Goal: Task Accomplishment & Management: Manage account settings

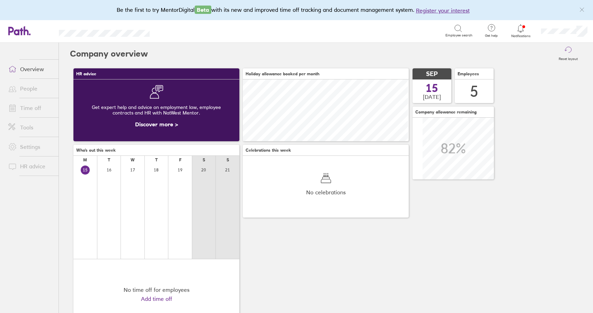
scroll to position [62, 62]
click at [524, 30] on icon at bounding box center [521, 28] width 6 height 8
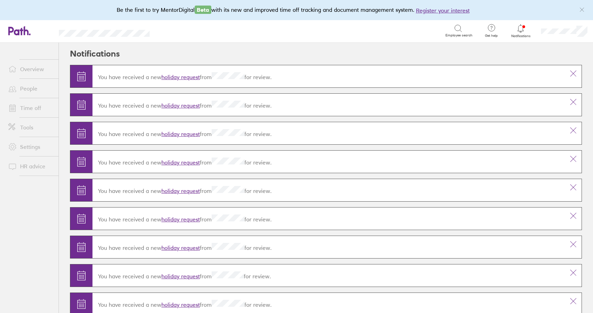
click at [183, 76] on link "holiday request" at bounding box center [180, 76] width 38 height 7
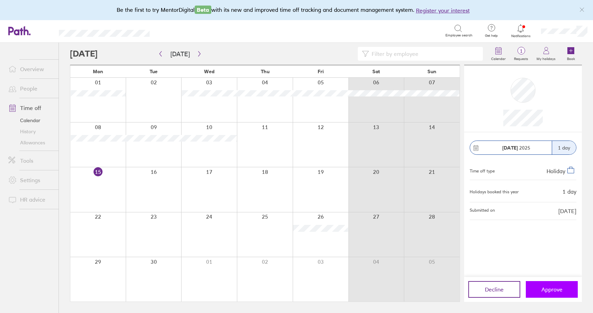
click at [542, 285] on button "Approve" at bounding box center [552, 289] width 52 height 17
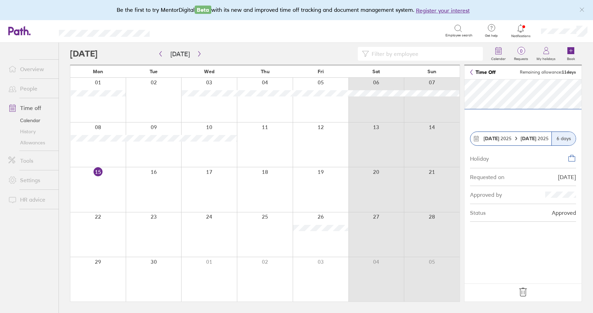
click at [523, 290] on icon at bounding box center [523, 291] width 11 height 11
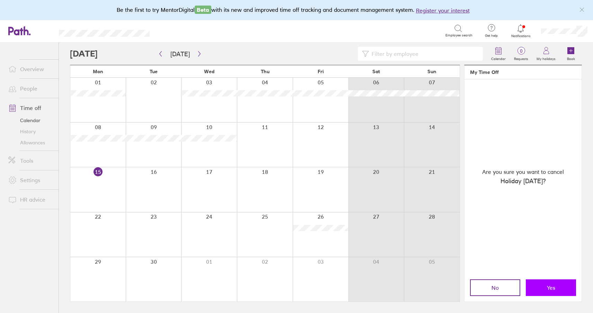
click at [555, 287] on button "Yes" at bounding box center [551, 287] width 50 height 17
